Goal: Information Seeking & Learning: Learn about a topic

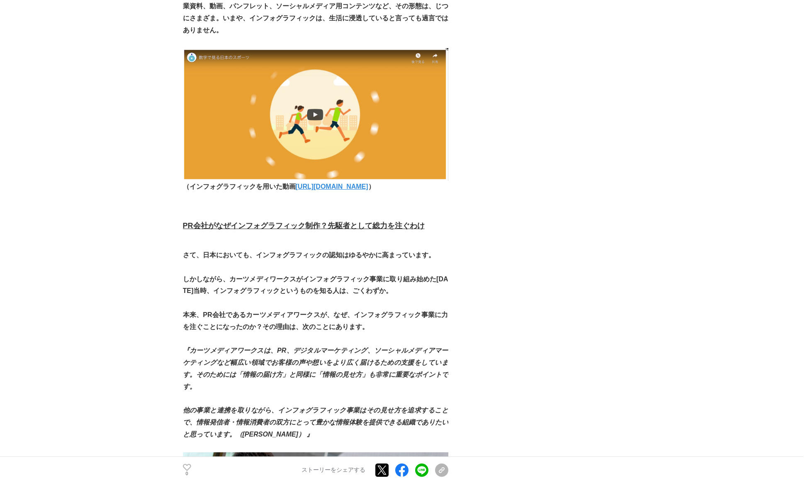
scroll to position [1009, 0]
drag, startPoint x: 230, startPoint y: 279, endPoint x: 295, endPoint y: 278, distance: 65.6
click at [295, 278] on strong "しかしながら、カーツメディワークスがインフォグラフィック事業に取り組み始めた[DATE]当時、インフォグラフィックというものを知る人は、ごくわずか。" at bounding box center [316, 284] width 266 height 19
copy strong "カーツメディワークス"
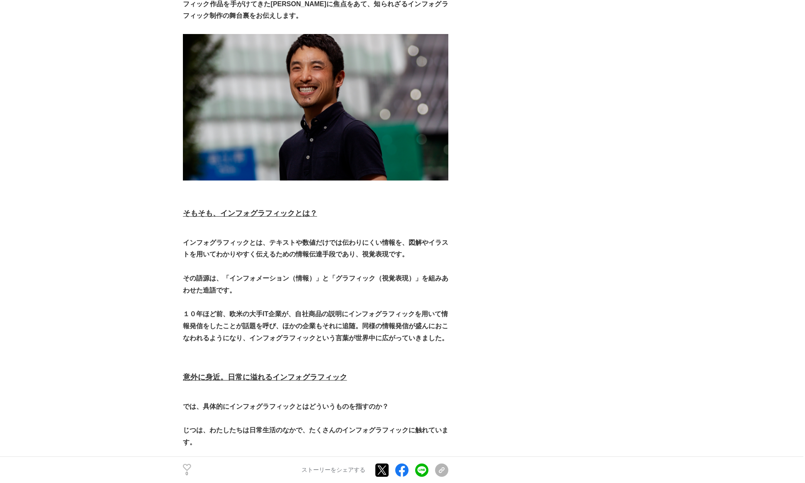
scroll to position [0, 0]
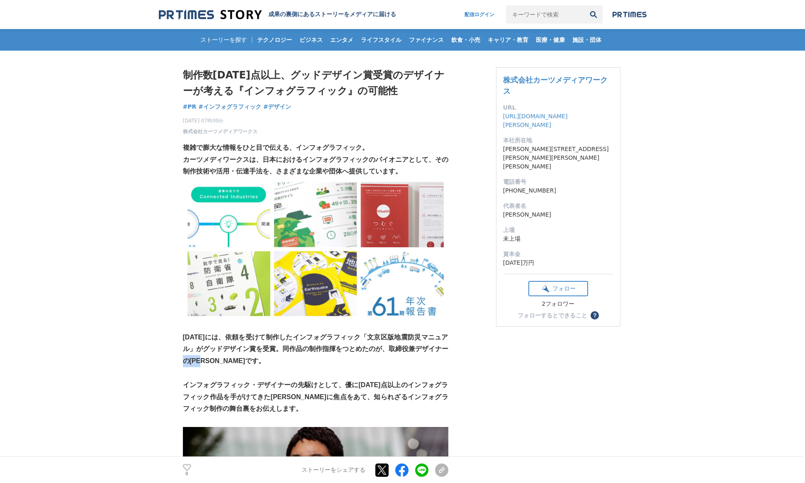
drag, startPoint x: 189, startPoint y: 361, endPoint x: 216, endPoint y: 362, distance: 27.0
click at [216, 362] on strong "[DATE]には、依頼を受けて制作したインフォグラフィック「文京区版地震防災マニュアル」がグッドデザイン賞を受賞。同作品の制作指揮をつとめたのが、取締役兼デザ…" at bounding box center [316, 349] width 266 height 31
copy strong "[PERSON_NAME]"
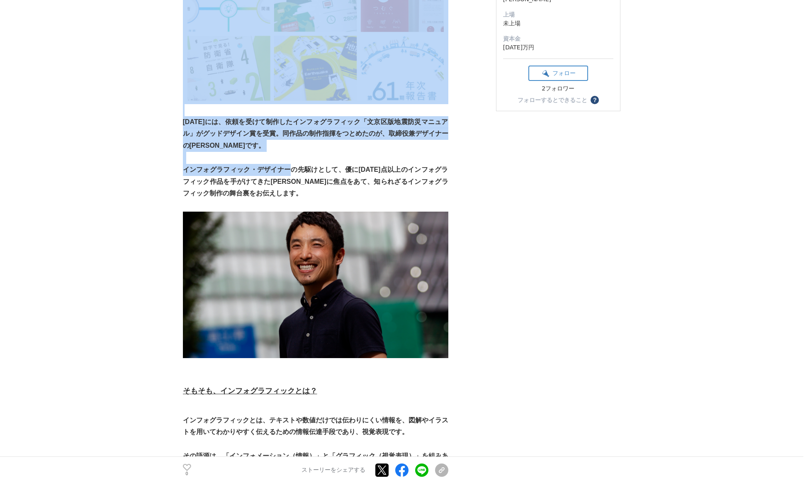
scroll to position [218, 0]
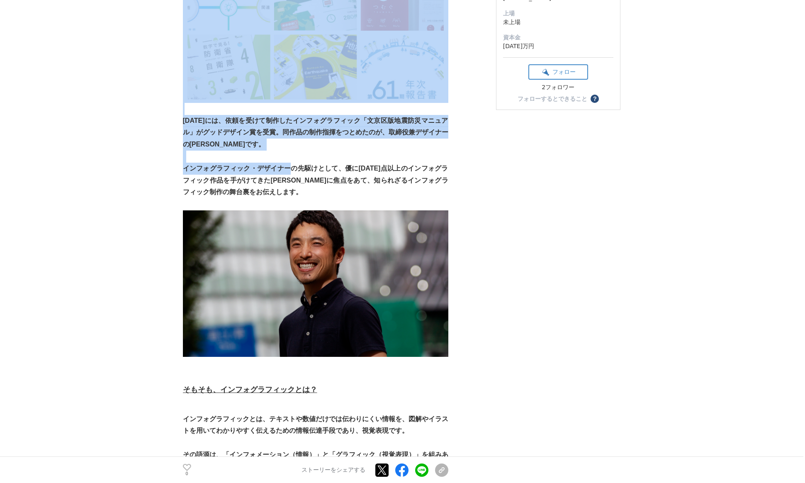
drag, startPoint x: 288, startPoint y: 168, endPoint x: 178, endPoint y: 168, distance: 109.1
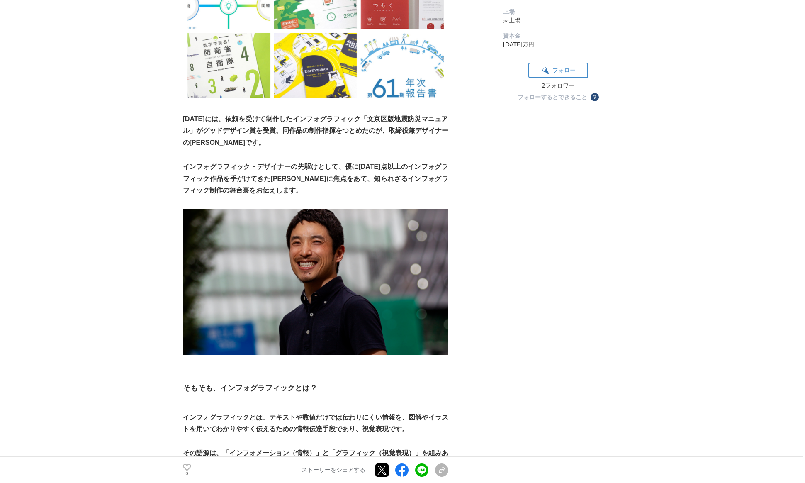
drag, startPoint x: 198, startPoint y: 165, endPoint x: 192, endPoint y: 164, distance: 6.7
click at [198, 165] on strong "インフォグラフィック・デザイナーの先駆けとして、優に[DATE]点以上のインフォグラフィック作品を手がけてきた[PERSON_NAME]に焦点をあて、知られざ…" at bounding box center [316, 178] width 266 height 31
drag, startPoint x: 185, startPoint y: 167, endPoint x: 285, endPoint y: 167, distance: 100.4
click at [286, 168] on strong "インフォグラフィック・デザイナーの先駆けとして、優に[DATE]点以上のインフォグラフィック作品を手がけてきた[PERSON_NAME]に焦点をあて、知られざ…" at bounding box center [316, 178] width 266 height 31
copy strong "インフォグラフィック・デザイナー"
